Goal: Information Seeking & Learning: Learn about a topic

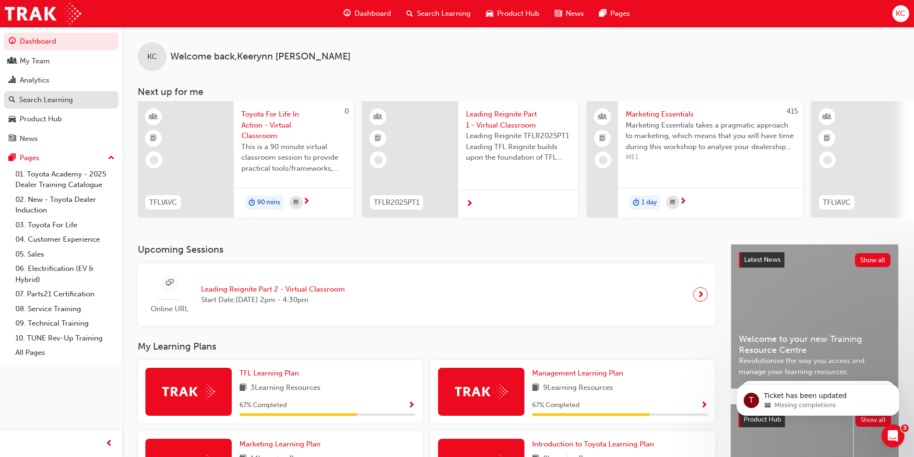
click at [58, 99] on div "Search Learning" at bounding box center [46, 100] width 54 height 11
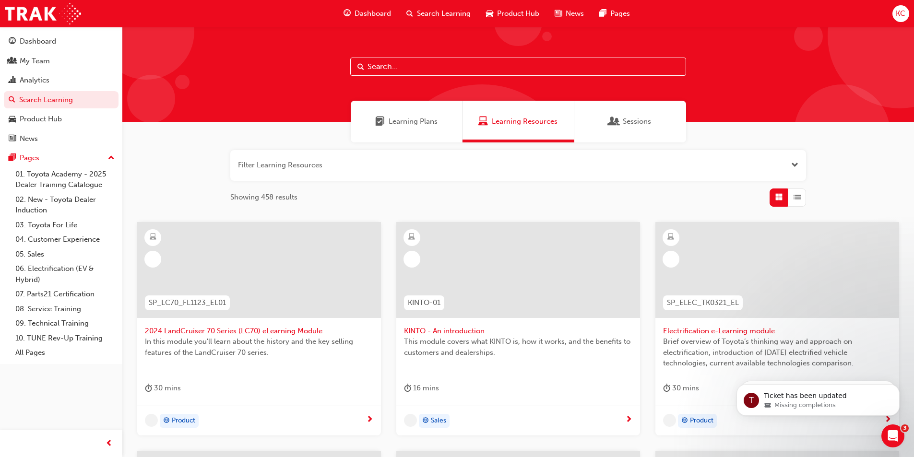
click at [418, 68] on input "text" at bounding box center [518, 67] width 336 height 18
click at [53, 225] on link "03. Toyota For Life" at bounding box center [65, 225] width 107 height 15
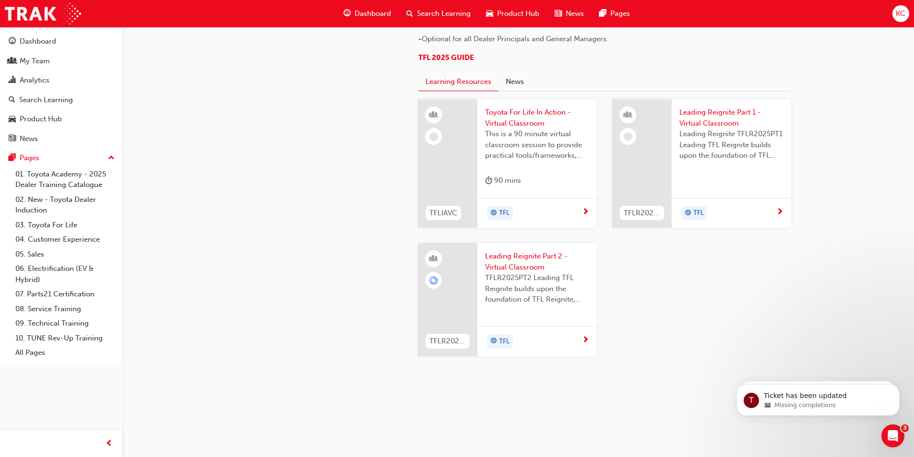
scroll to position [864, 0]
click at [521, 129] on span "Toyota For Life In Action - Virtual Classroom" at bounding box center [537, 118] width 104 height 22
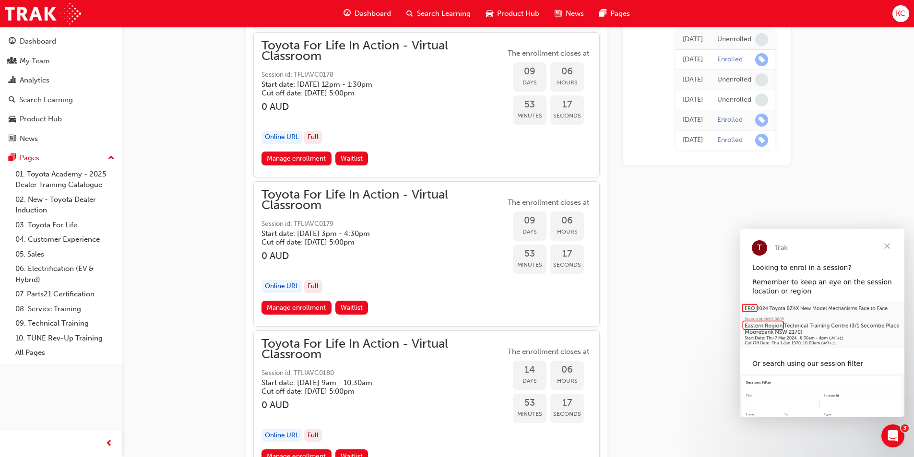
scroll to position [3212, 0]
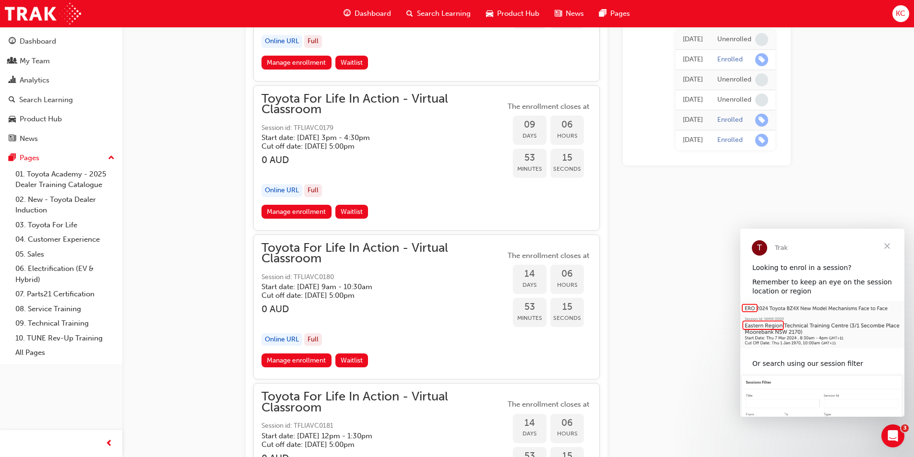
click at [889, 243] on span "Close" at bounding box center [887, 246] width 35 height 35
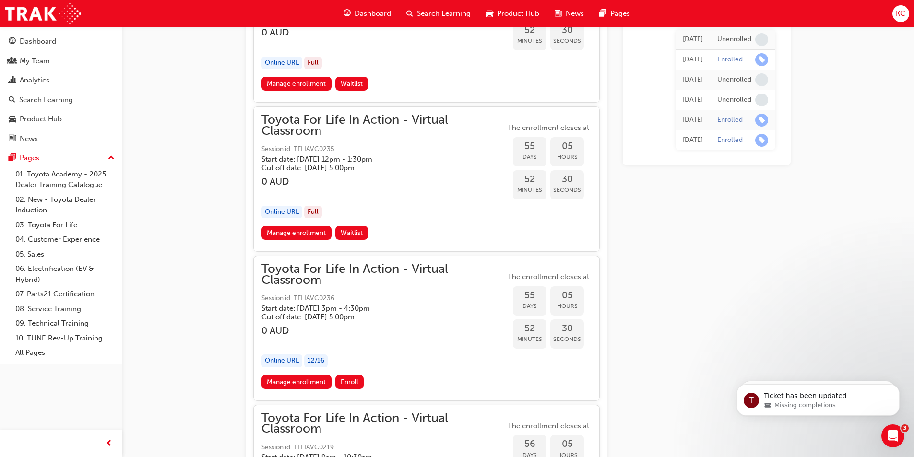
scroll to position [10700, 0]
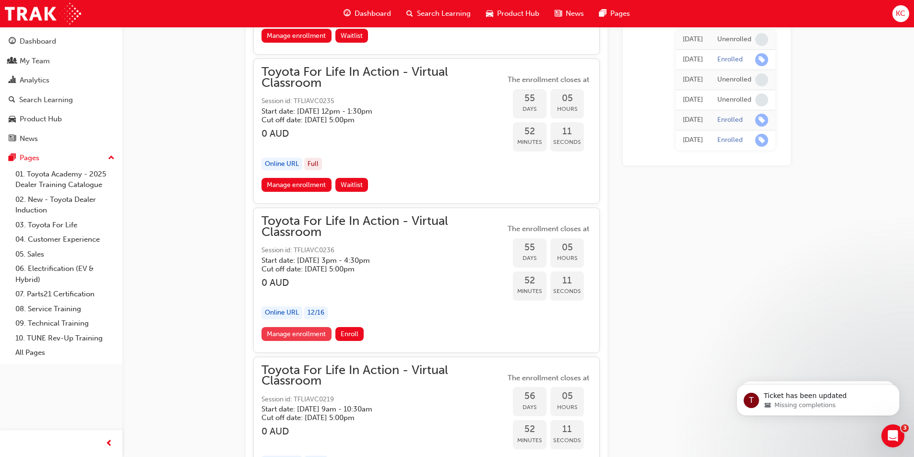
click at [295, 332] on link "Manage enrollment" at bounding box center [297, 334] width 70 height 14
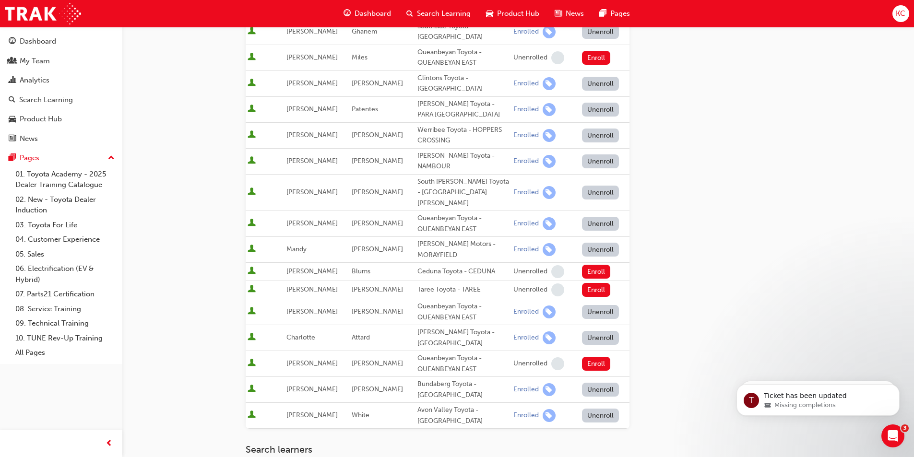
scroll to position [384, 0]
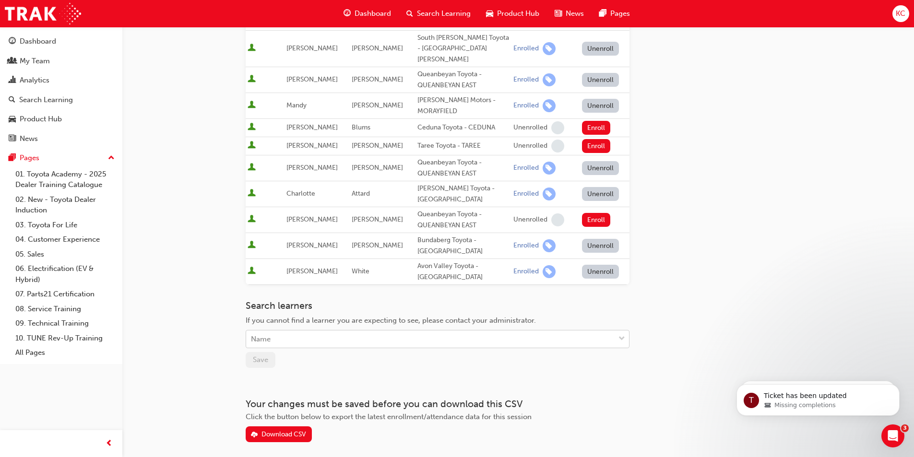
click at [314, 331] on div "Name" at bounding box center [430, 339] width 369 height 17
type input "TRISTRAM"
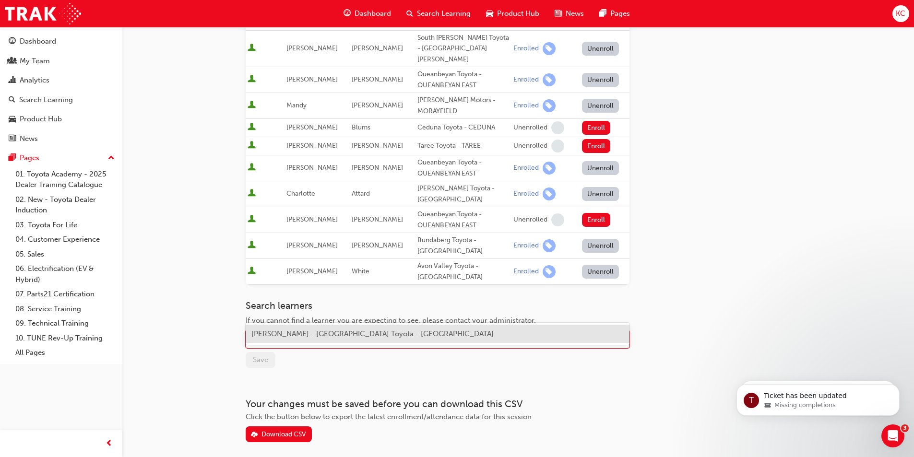
click at [309, 335] on span "[PERSON_NAME] - [GEOGRAPHIC_DATA] Toyota - [GEOGRAPHIC_DATA]" at bounding box center [373, 334] width 242 height 9
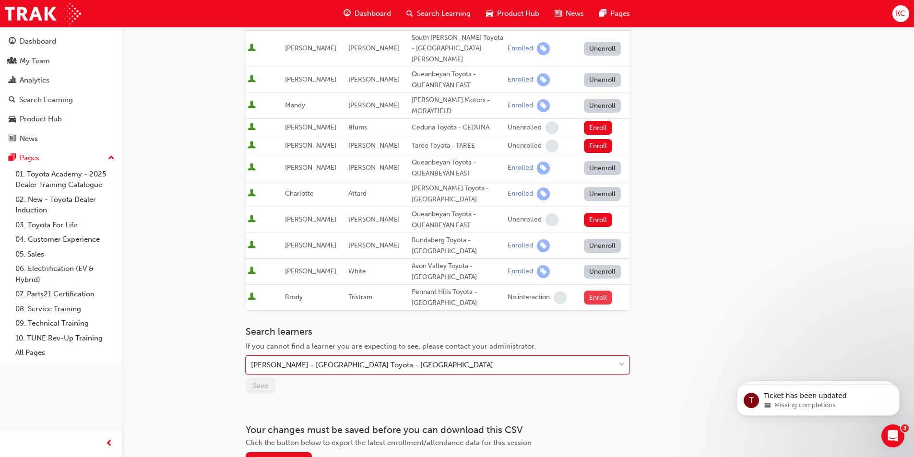
click at [596, 291] on button "Enroll" at bounding box center [598, 298] width 29 height 14
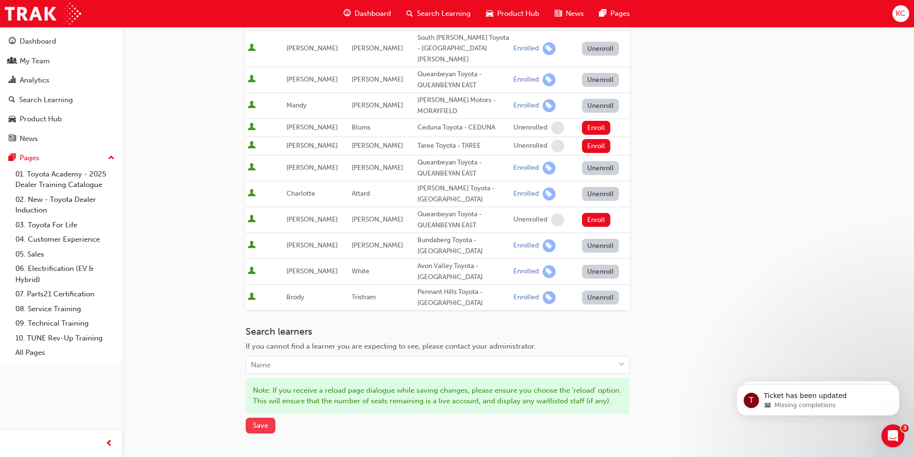
click at [264, 421] on span "Save" at bounding box center [260, 425] width 15 height 9
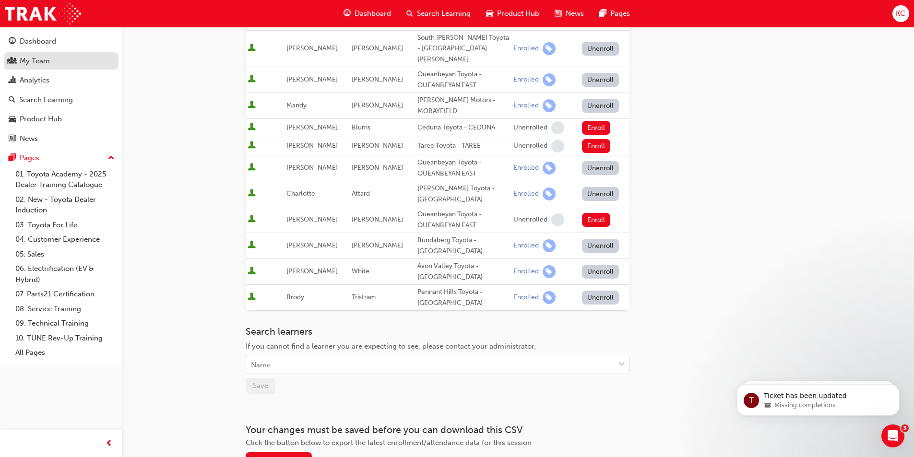
click at [39, 60] on div "My Team" at bounding box center [35, 61] width 30 height 11
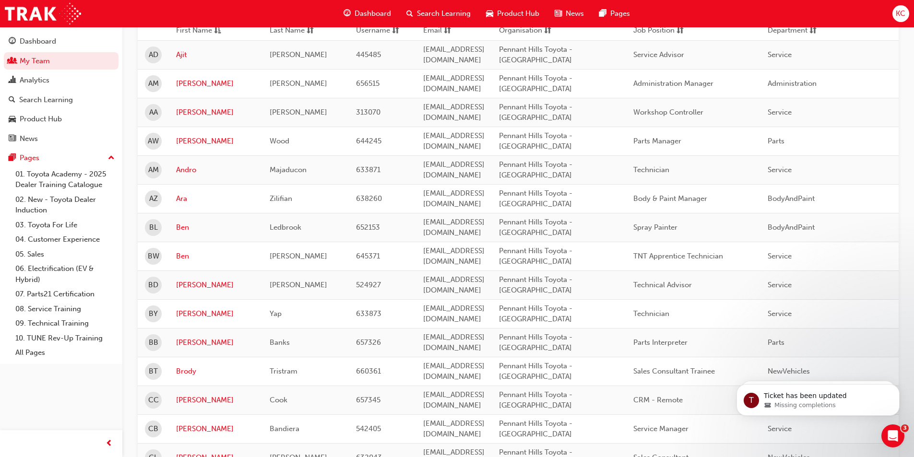
scroll to position [240, 0]
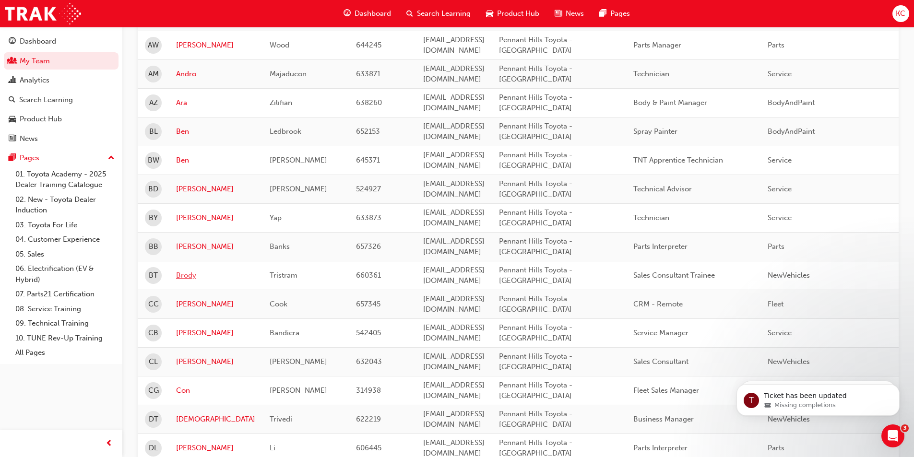
click at [183, 275] on link "Brody" at bounding box center [215, 275] width 79 height 11
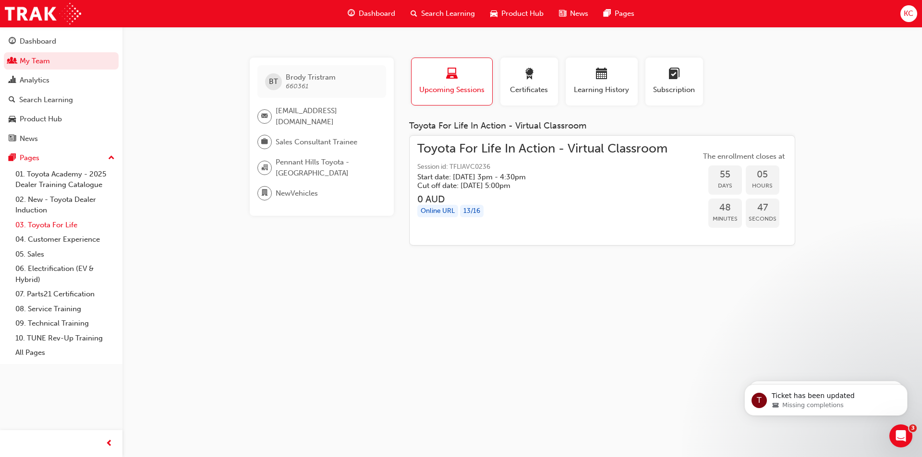
click at [66, 228] on link "03. Toyota For Life" at bounding box center [65, 225] width 107 height 15
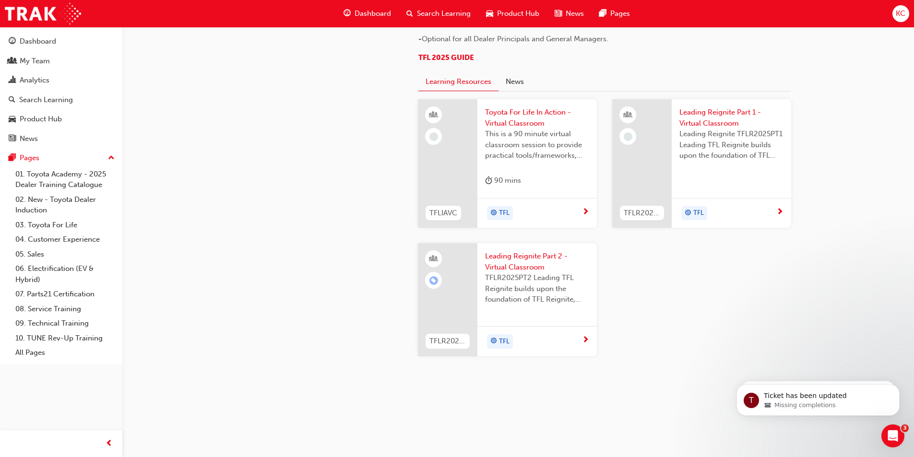
scroll to position [864, 0]
click at [534, 129] on span "Toyota For Life In Action - Virtual Classroom" at bounding box center [537, 118] width 104 height 22
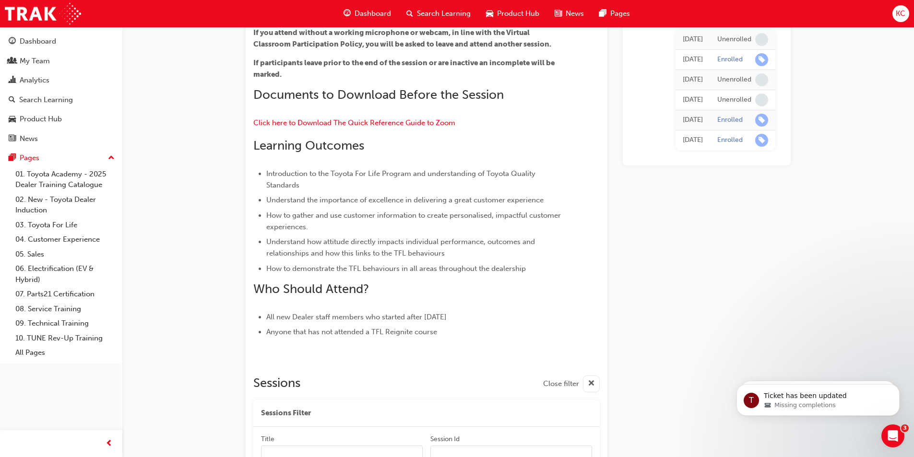
scroll to position [432, 0]
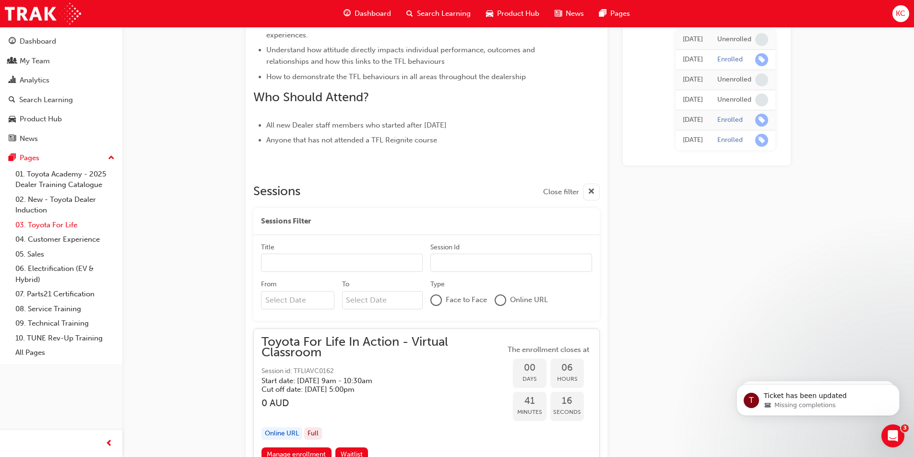
click at [60, 227] on link "03. Toyota For Life" at bounding box center [65, 225] width 107 height 15
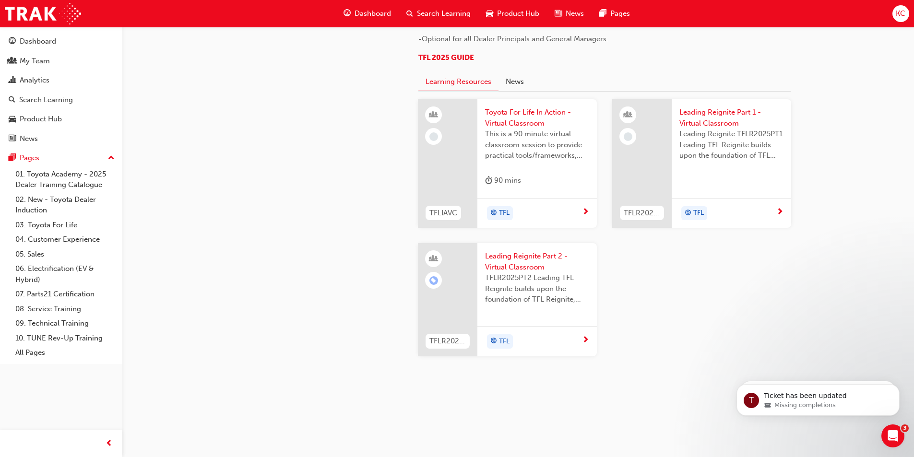
scroll to position [1000, 0]
click at [521, 117] on span "Toyota For Life In Action - Virtual Classroom" at bounding box center [537, 118] width 104 height 22
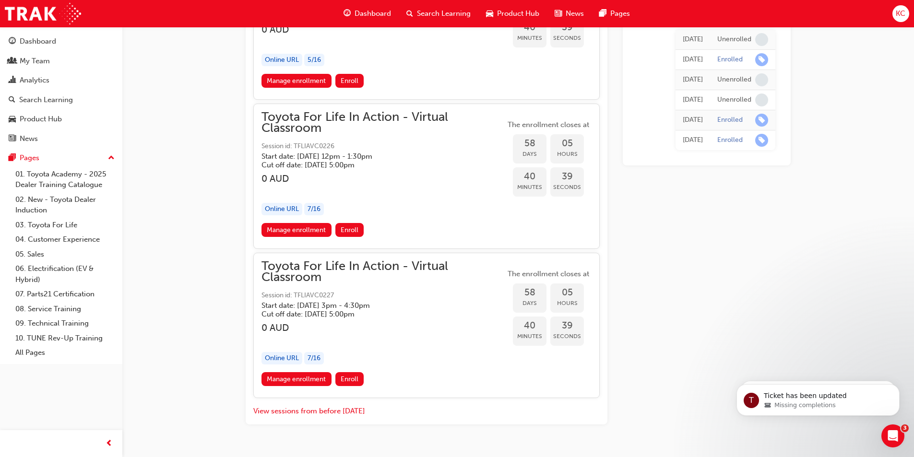
scroll to position [11871, 0]
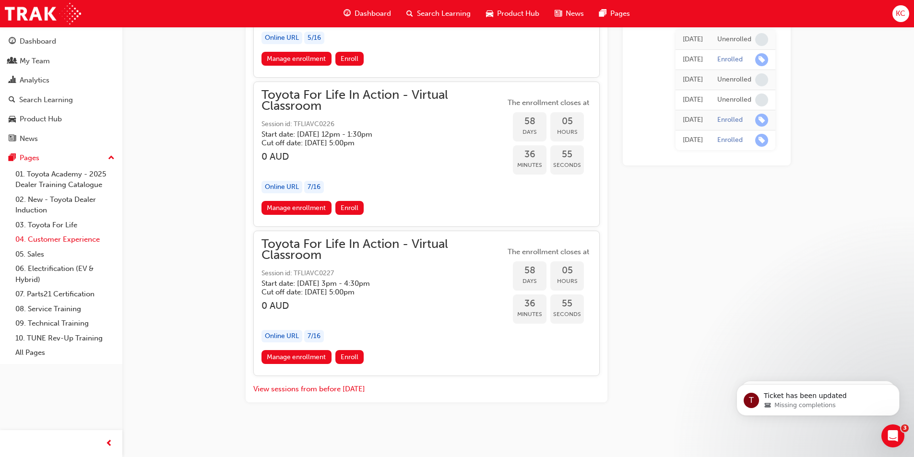
click at [53, 240] on link "04. Customer Experience" at bounding box center [65, 239] width 107 height 15
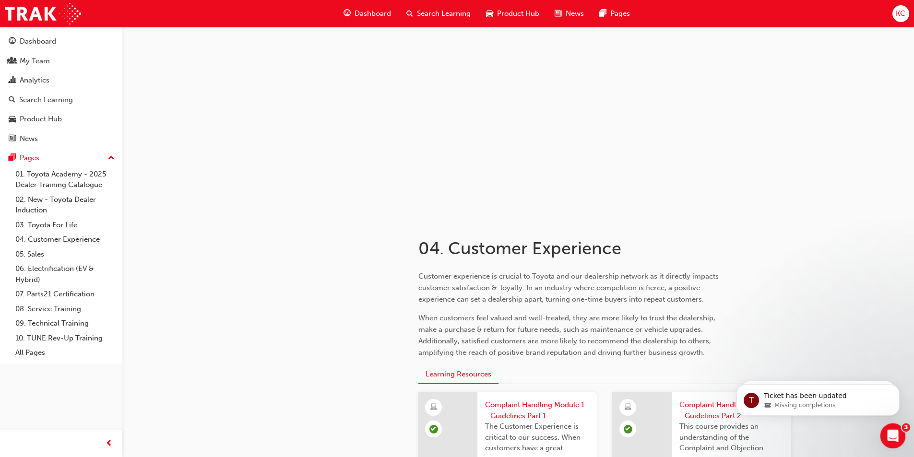
click at [895, 436] on icon "Open Intercom Messenger" at bounding box center [892, 435] width 16 height 16
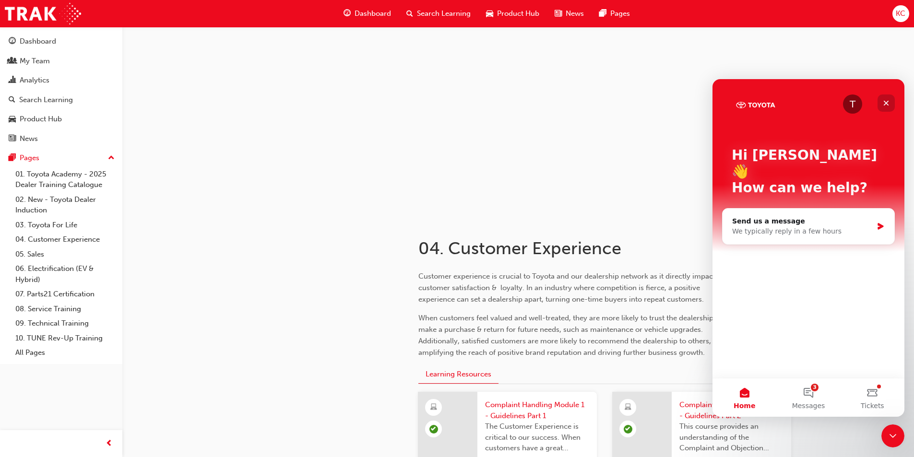
click at [884, 103] on icon "Close" at bounding box center [887, 103] width 8 height 8
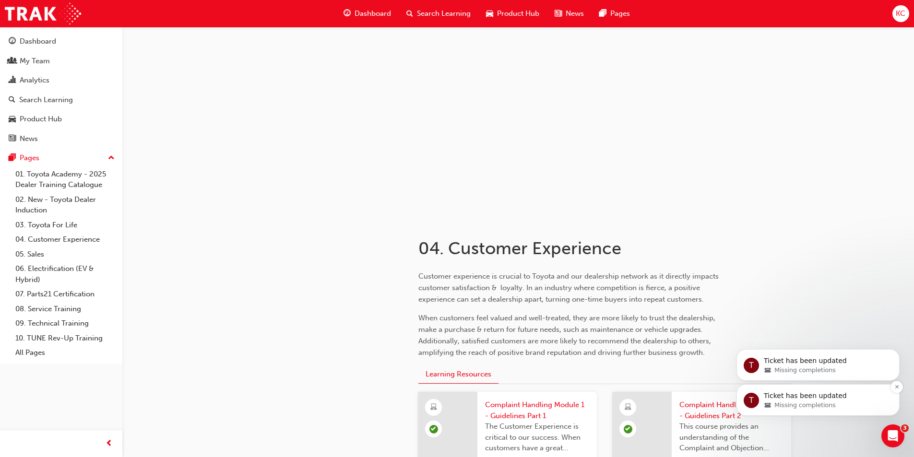
click at [873, 404] on div "Missing completions" at bounding box center [826, 405] width 124 height 9
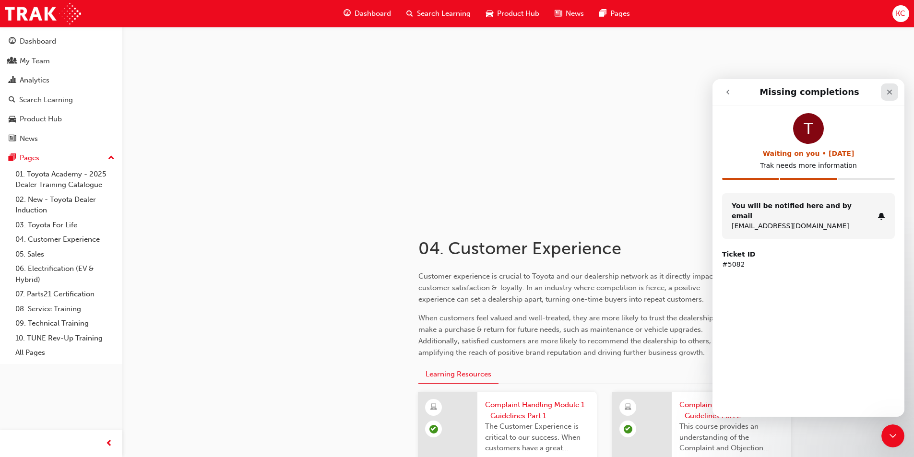
click at [891, 89] on icon "Close" at bounding box center [890, 92] width 8 height 8
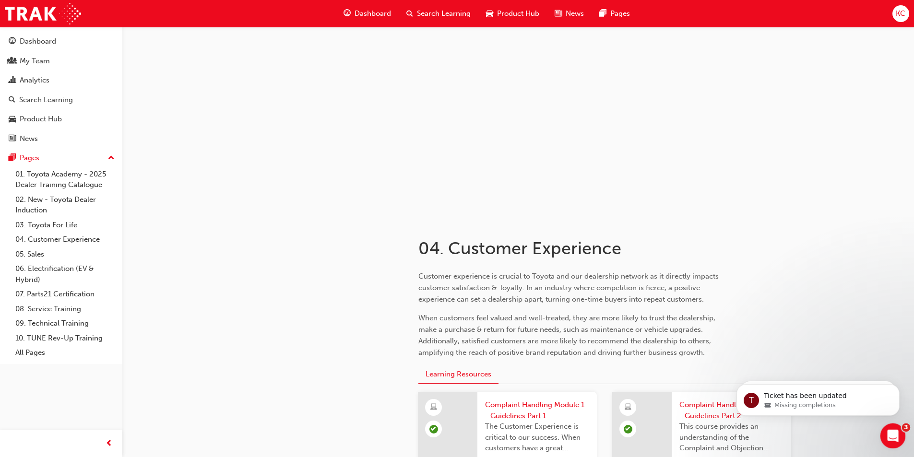
click at [890, 443] on div "Open Intercom Messenger" at bounding box center [892, 435] width 32 height 32
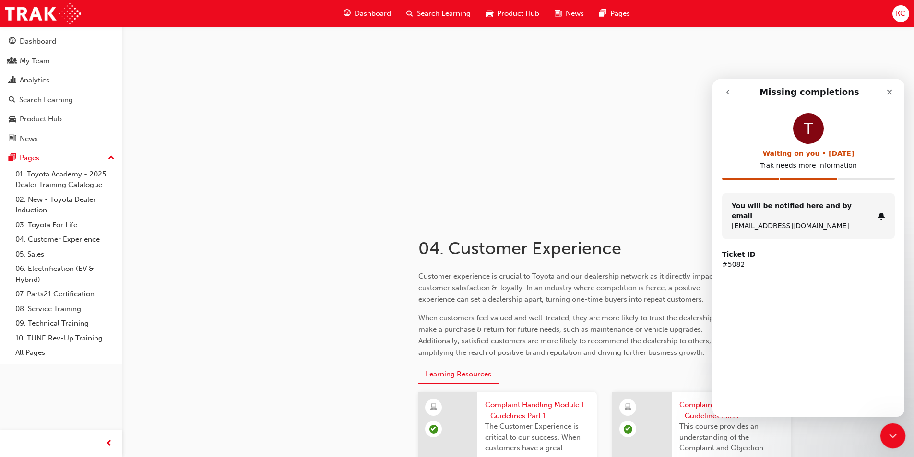
click at [890, 443] on div "Close Intercom Messenger" at bounding box center [891, 434] width 23 height 23
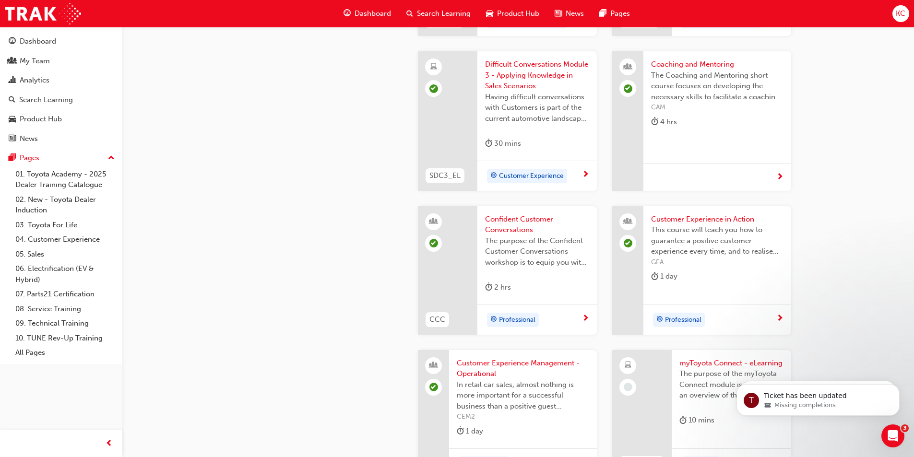
scroll to position [1152, 0]
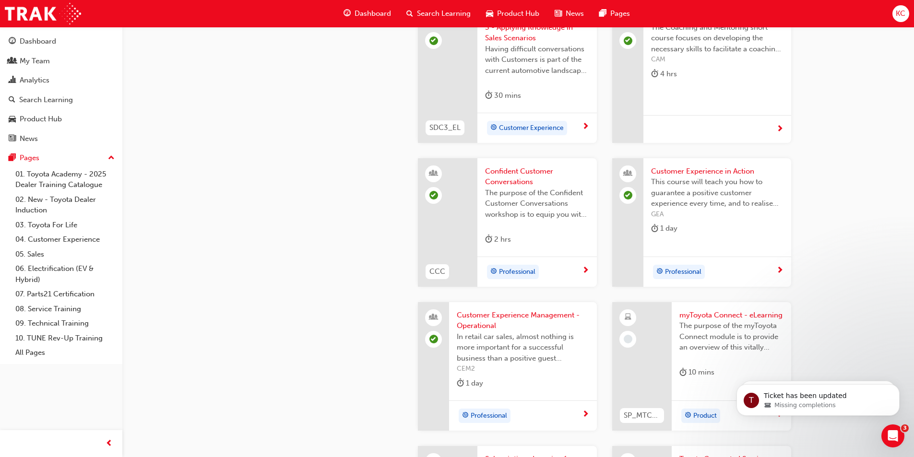
click at [744, 314] on span "myToyota Connect - eLearning" at bounding box center [732, 315] width 104 height 11
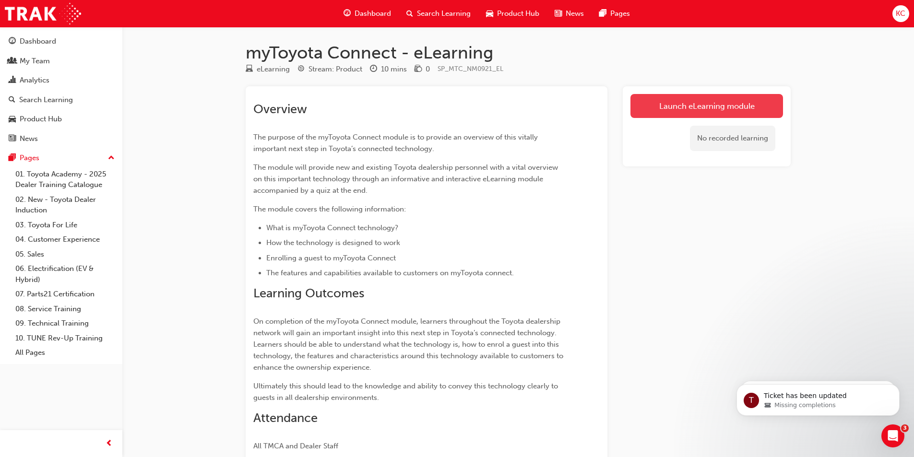
click at [702, 104] on link "Launch eLearning module" at bounding box center [707, 106] width 153 height 24
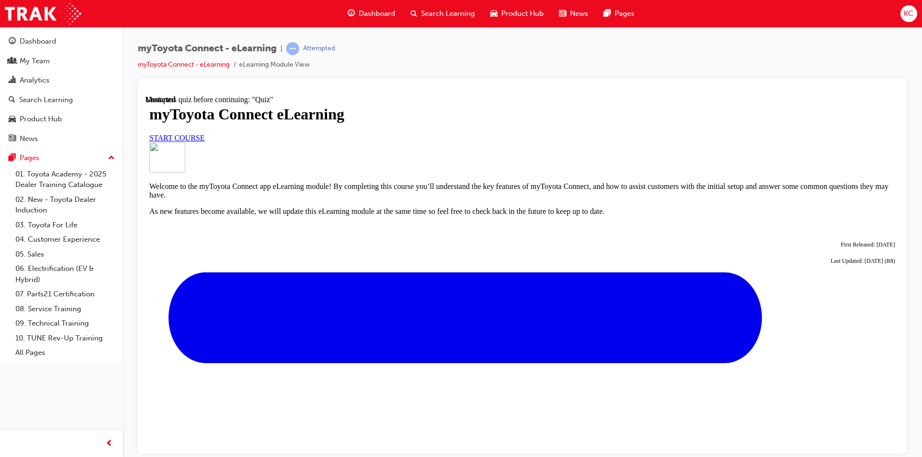
click at [204, 142] on span "START COURSE" at bounding box center [176, 137] width 55 height 8
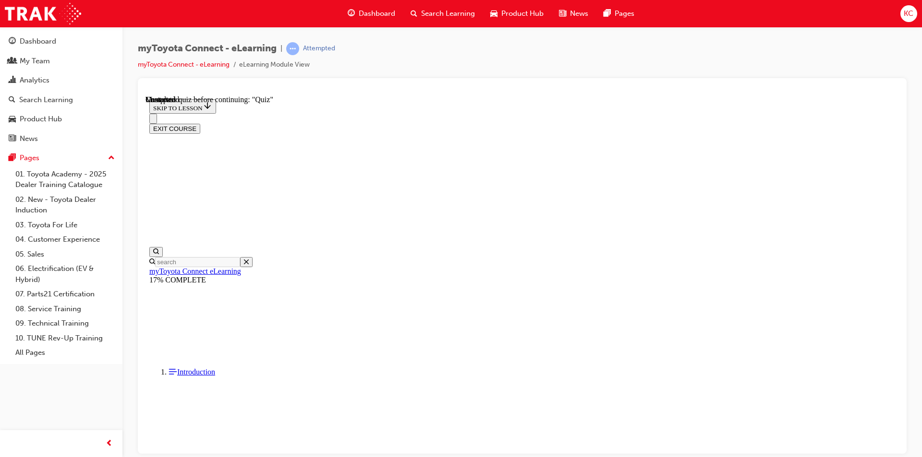
scroll to position [821, 0]
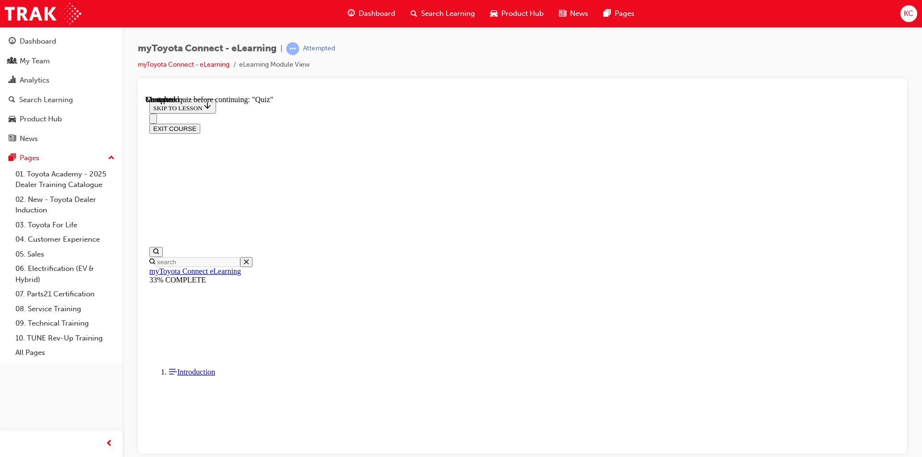
scroll to position [222, 0]
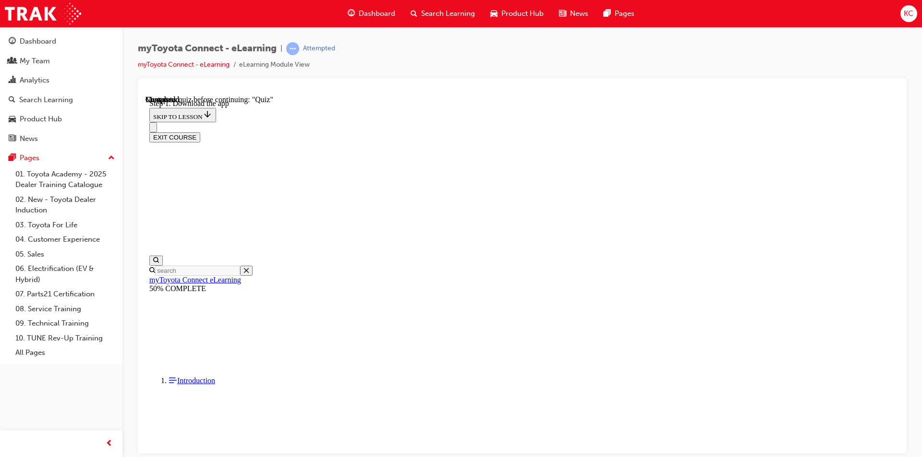
scroll to position [199, 0]
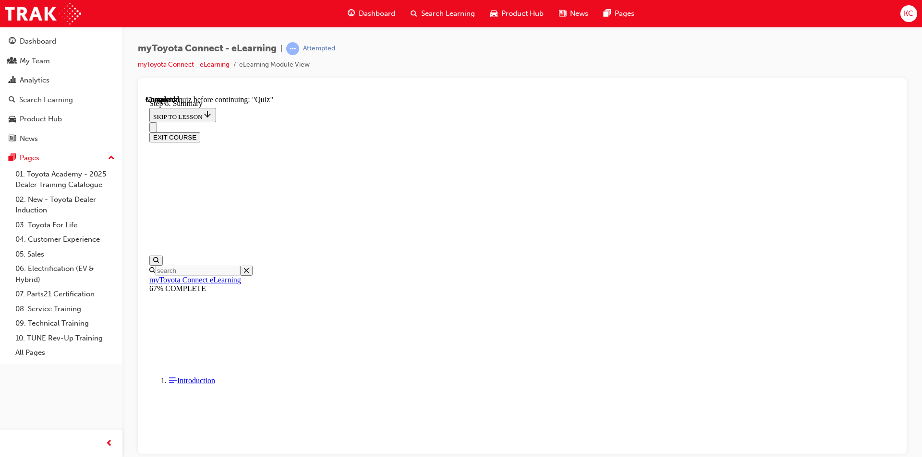
scroll to position [631, 0]
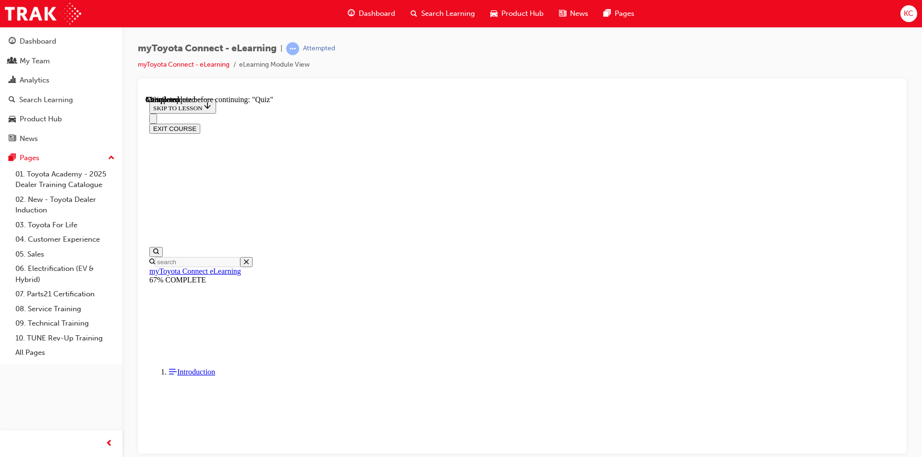
scroll to position [77, 0]
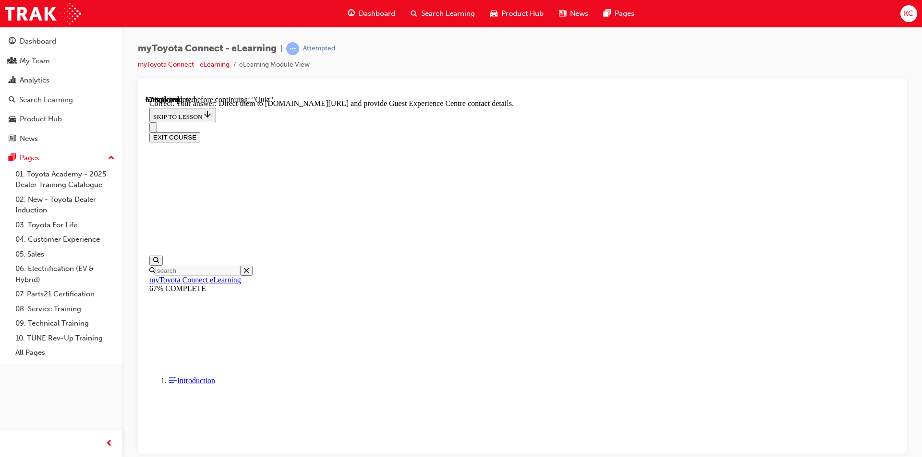
scroll to position [180, 0]
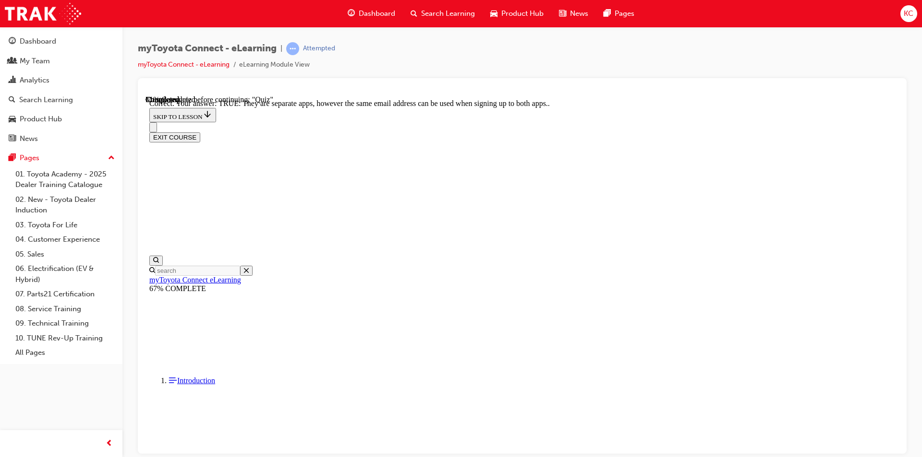
scroll to position [96, 0]
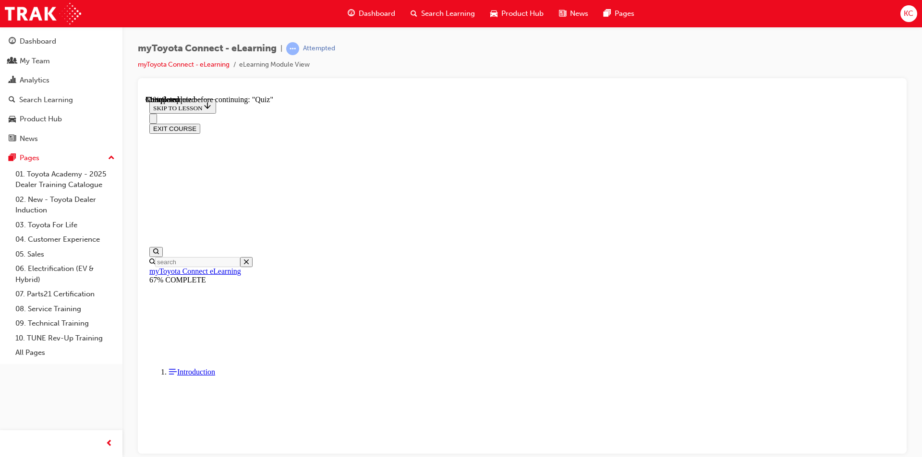
scroll to position [29, 0]
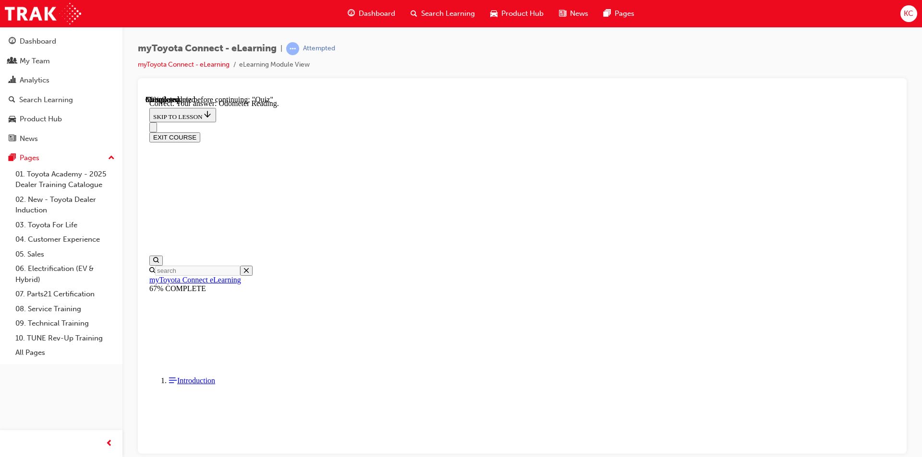
scroll to position [170, 0]
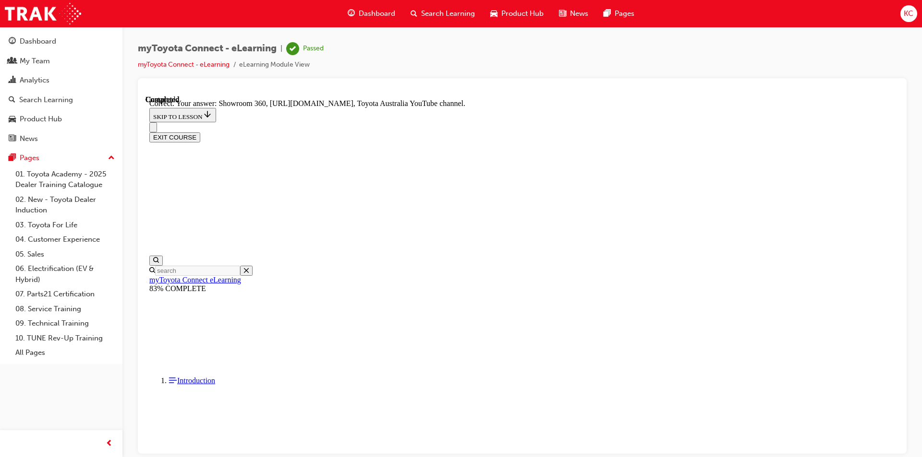
scroll to position [180, 0]
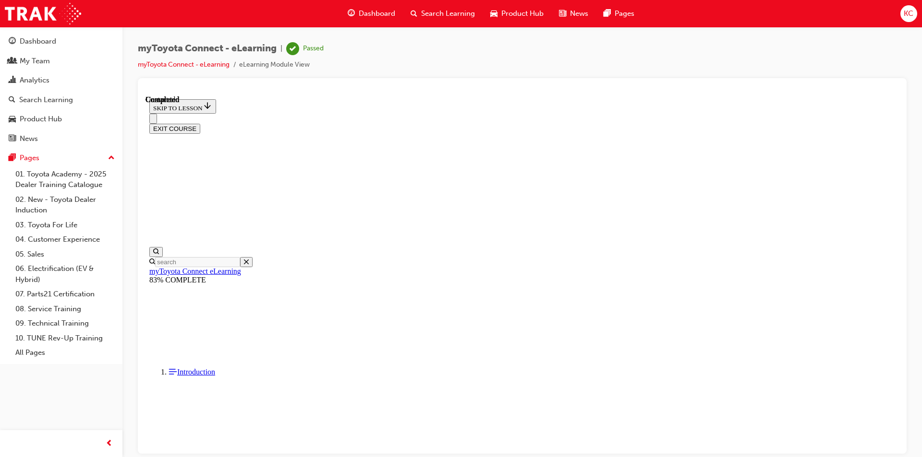
scroll to position [161, 0]
click at [200, 123] on button "EXIT COURSE" at bounding box center [174, 128] width 51 height 10
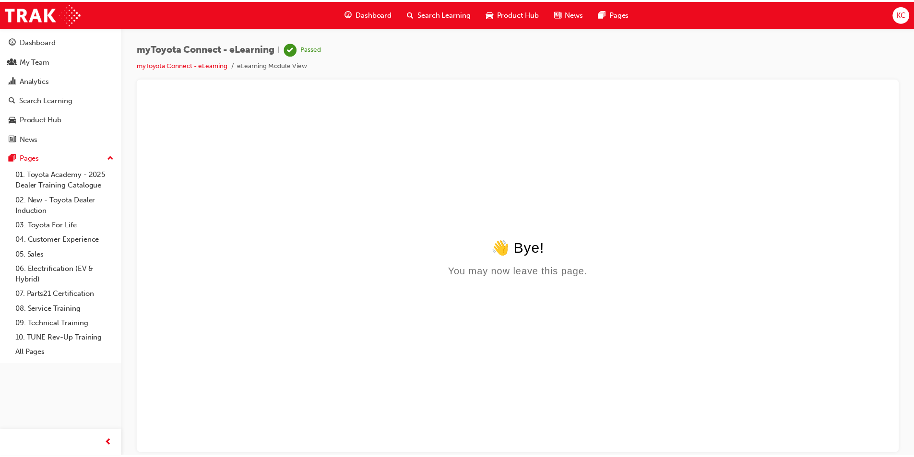
scroll to position [0, 0]
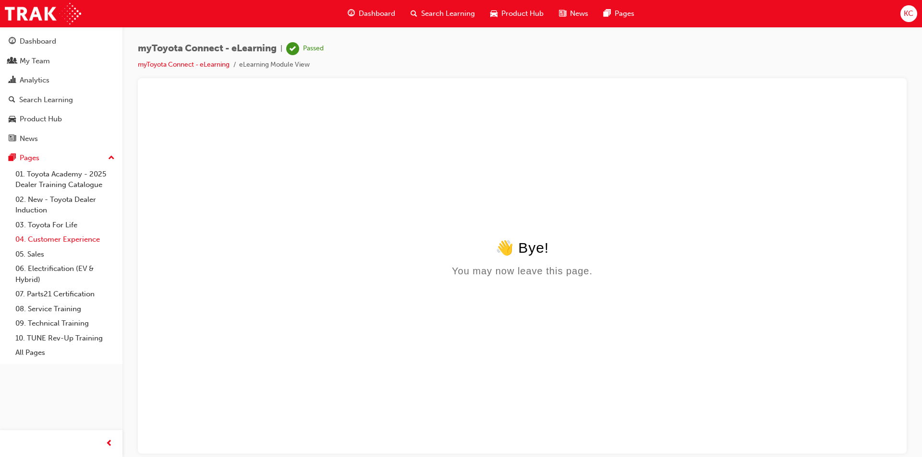
click at [60, 238] on link "04. Customer Experience" at bounding box center [65, 239] width 107 height 15
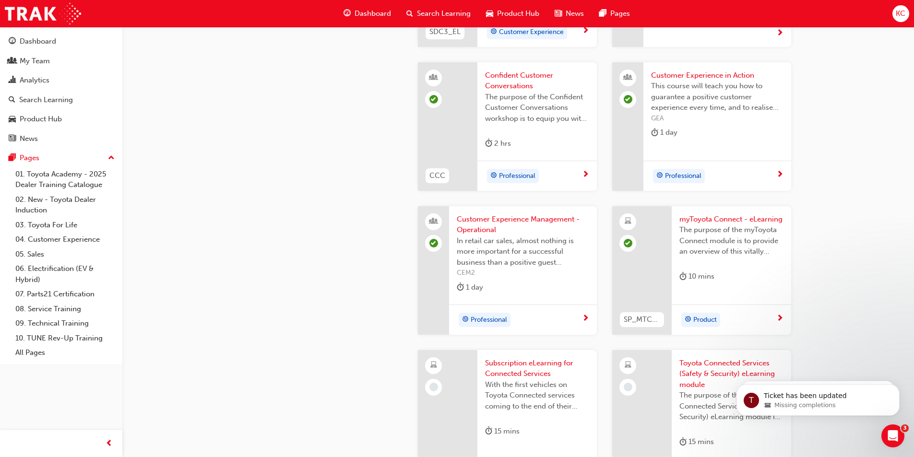
scroll to position [1296, 0]
